Goal: Find specific page/section: Find specific page/section

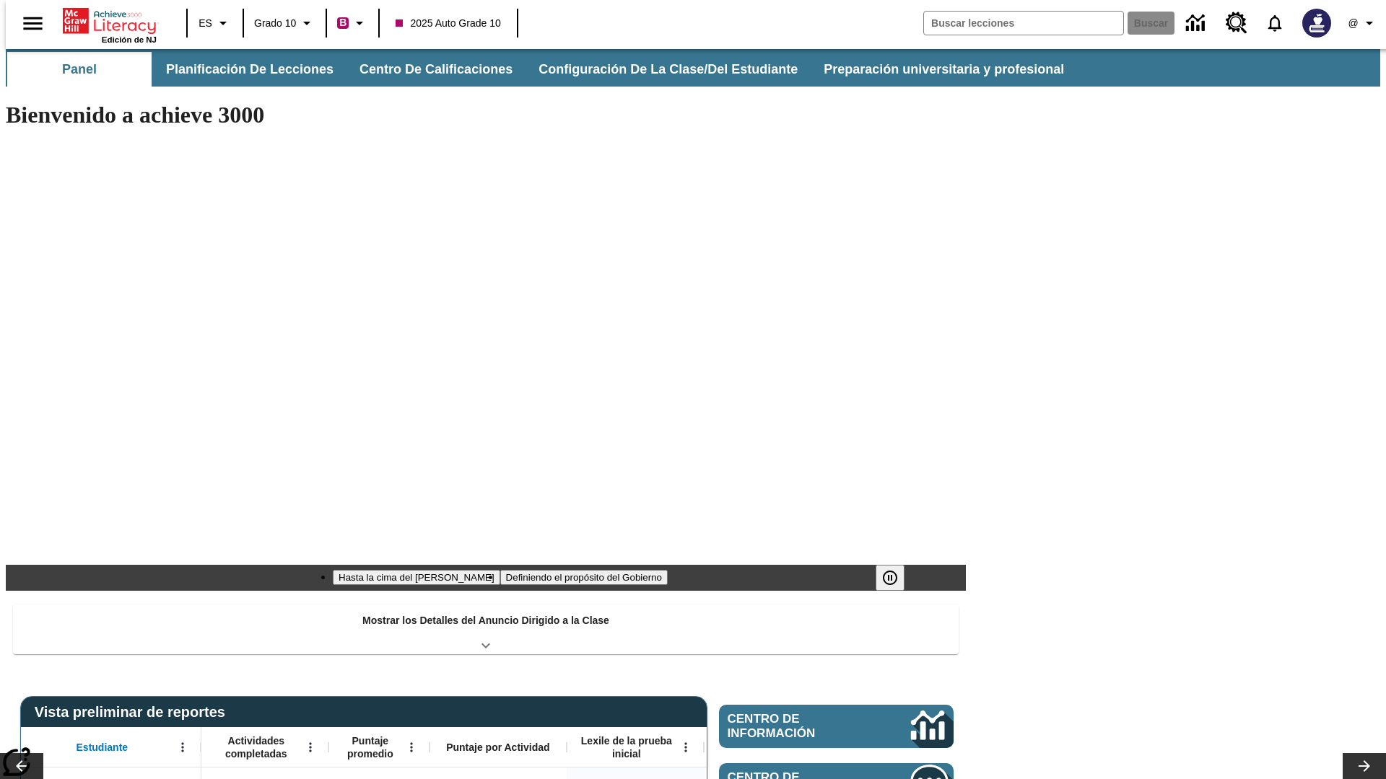
type input "-1"
click at [242, 69] on button "Planificación de lecciones" at bounding box center [250, 69] width 192 height 35
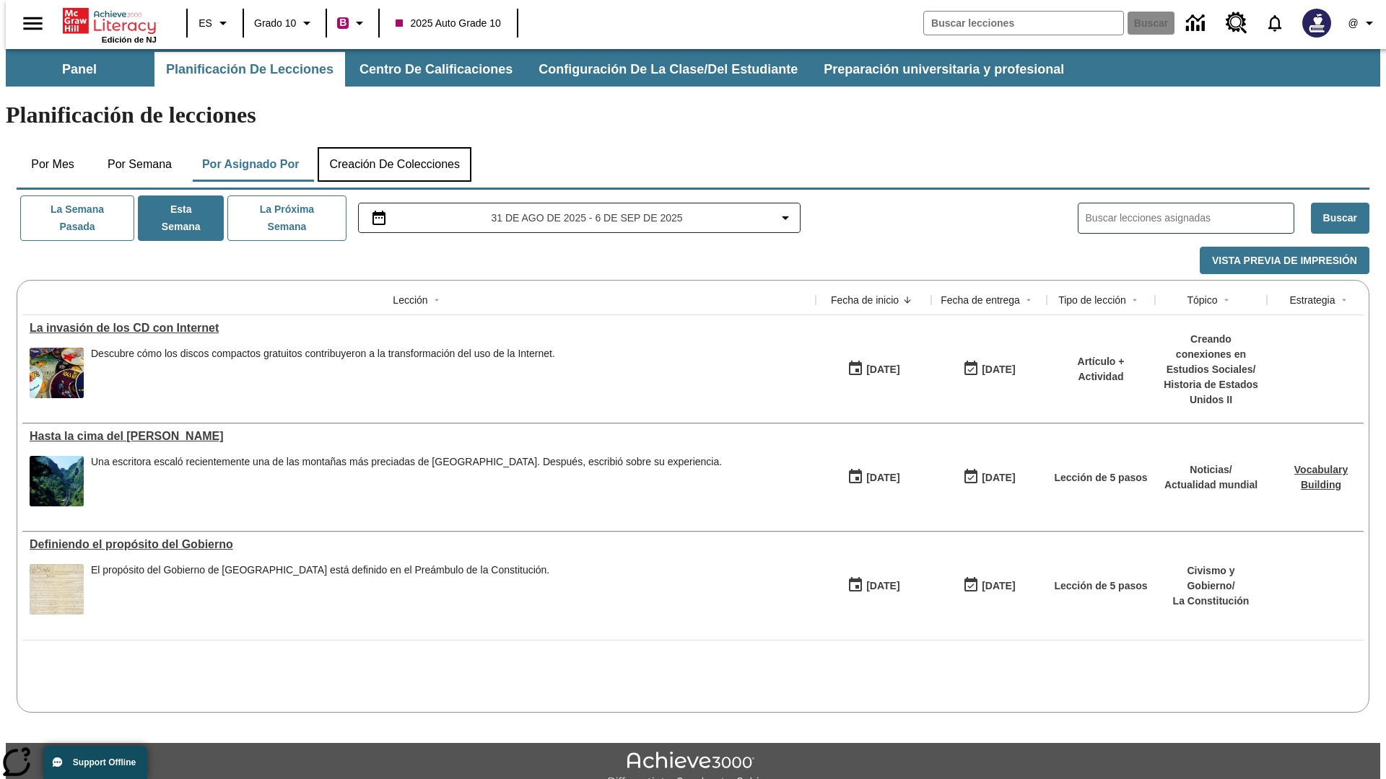
click at [394, 147] on button "Creación de colecciones" at bounding box center [395, 164] width 154 height 35
